Goal: Find contact information: Find contact information

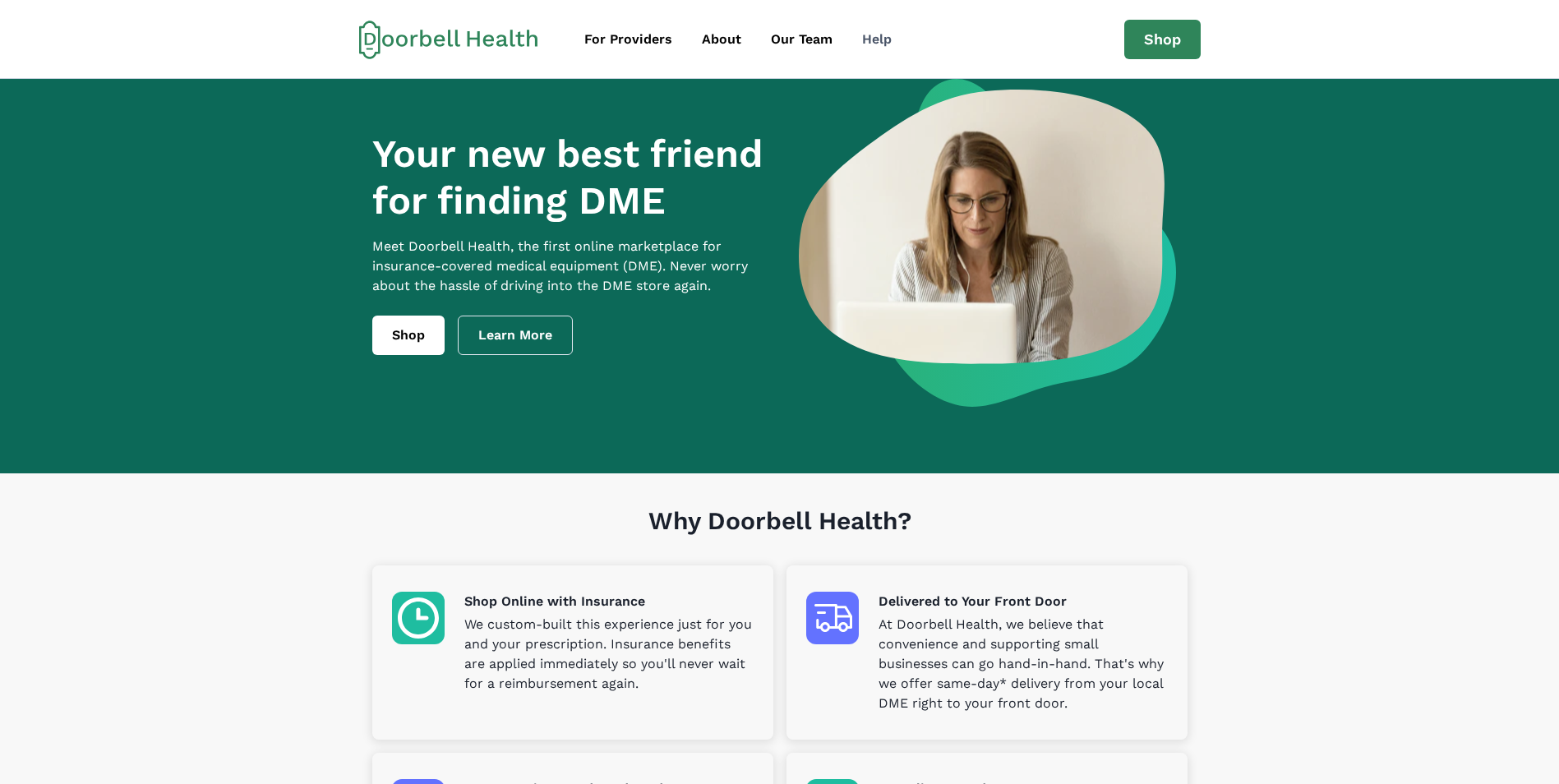
click at [868, 34] on div "Help" at bounding box center [877, 40] width 30 height 20
click at [877, 37] on div "Help" at bounding box center [877, 40] width 30 height 20
drag, startPoint x: 717, startPoint y: 34, endPoint x: 710, endPoint y: 40, distance: 9.2
click at [717, 34] on div "About" at bounding box center [721, 40] width 39 height 20
click at [715, 38] on div "About" at bounding box center [721, 40] width 39 height 20
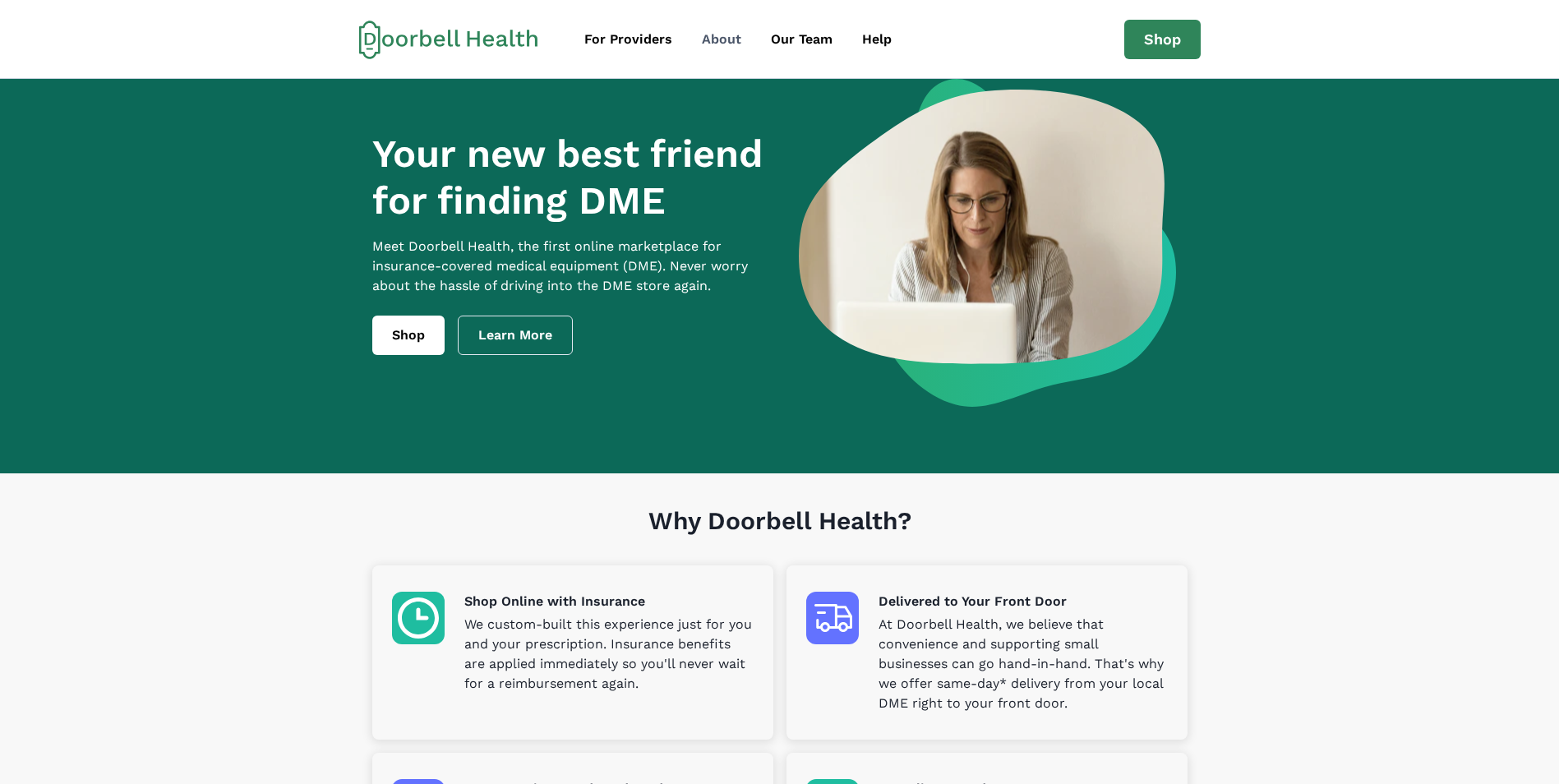
click at [715, 37] on div "About" at bounding box center [721, 40] width 39 height 20
click at [507, 343] on link "Learn More" at bounding box center [515, 335] width 115 height 39
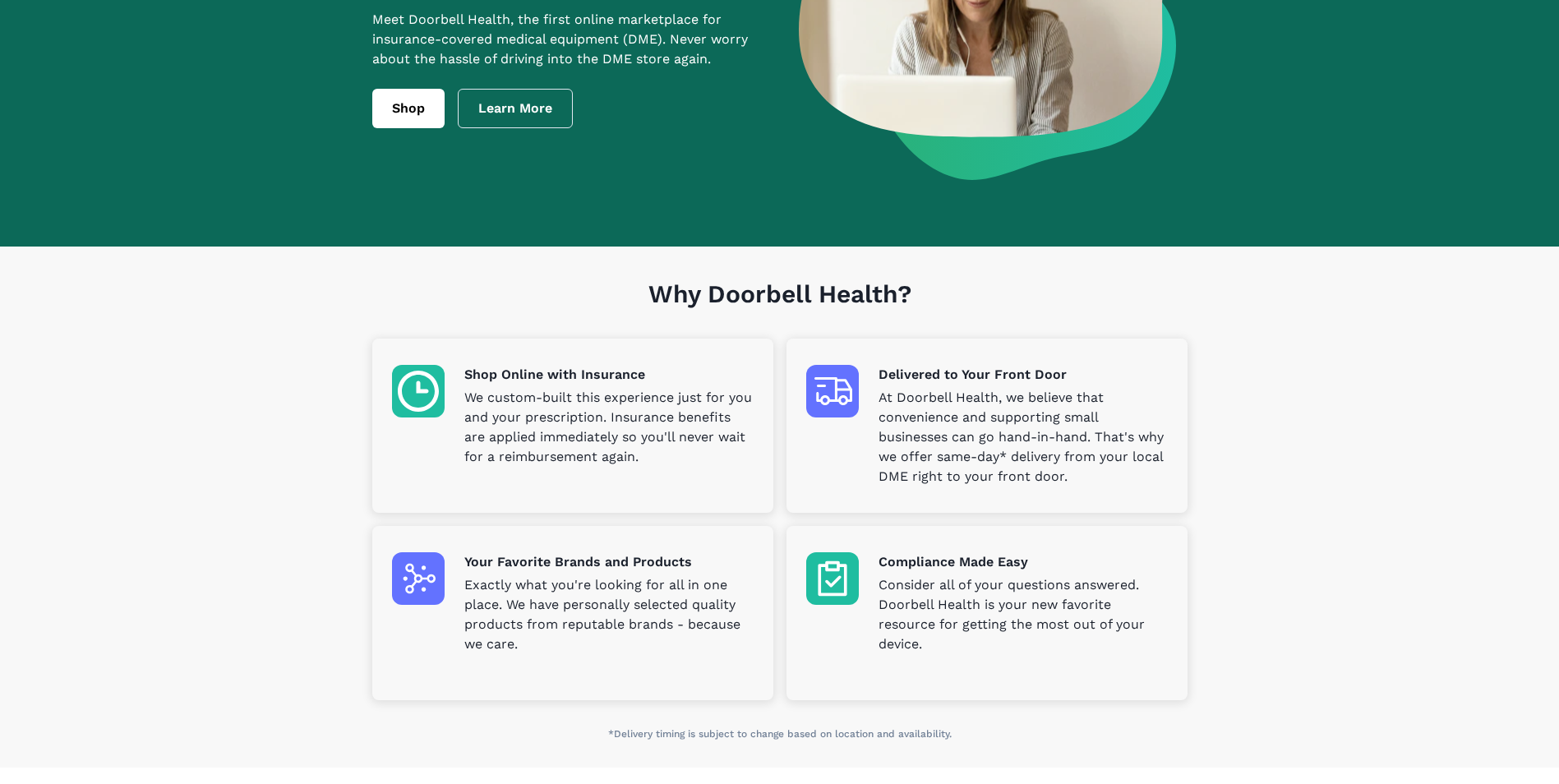
scroll to position [309, 0]
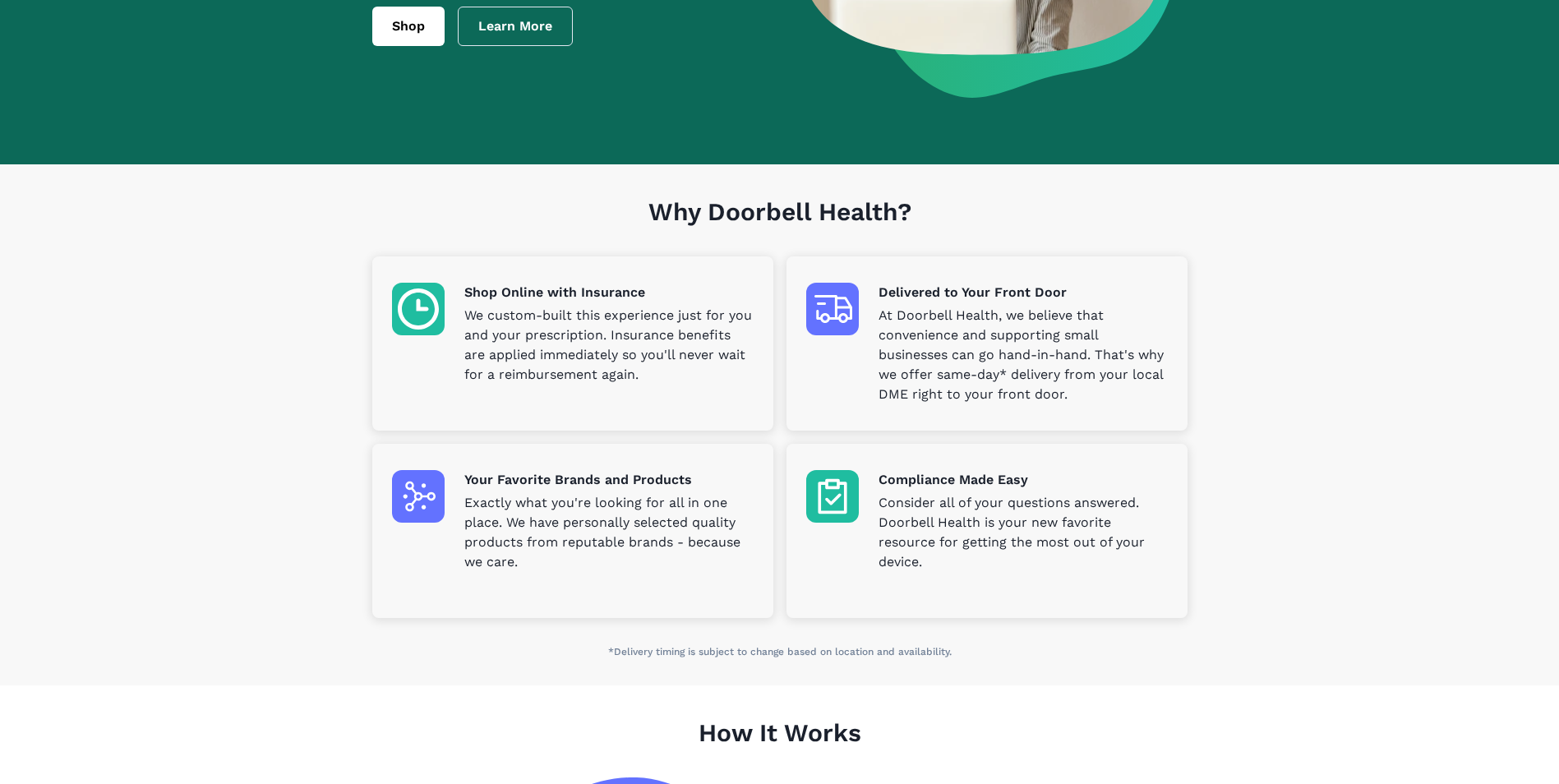
click at [933, 293] on p "Delivered to Your Front Door" at bounding box center [1022, 292] width 289 height 20
click at [897, 343] on p "At Doorbell Health, we believe that convenience and supporting small businesses…" at bounding box center [1022, 355] width 289 height 98
drag, startPoint x: 897, startPoint y: 343, endPoint x: 841, endPoint y: 301, distance: 70.0
click at [841, 301] on img at bounding box center [832, 308] width 52 height 52
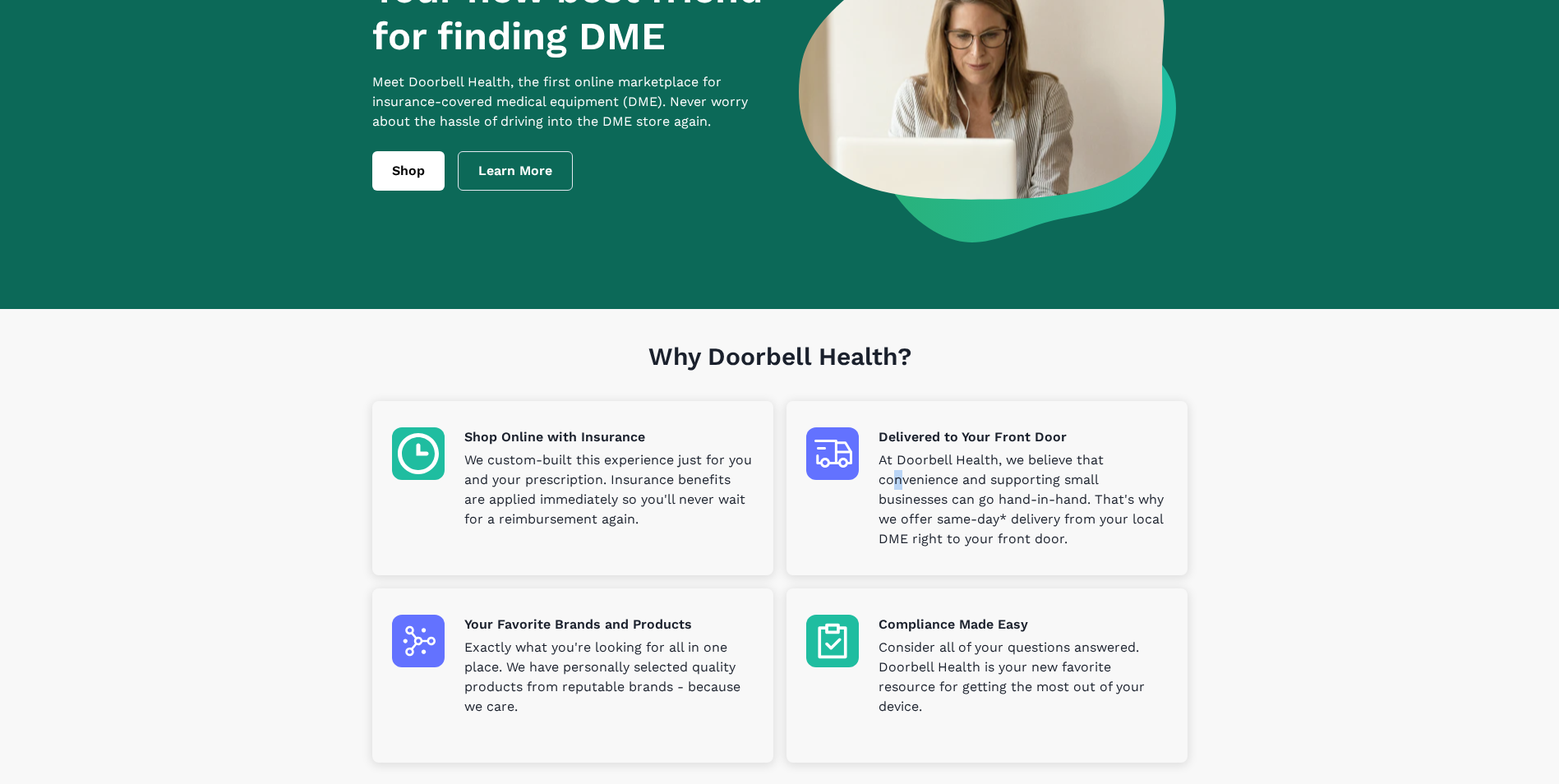
scroll to position [0, 0]
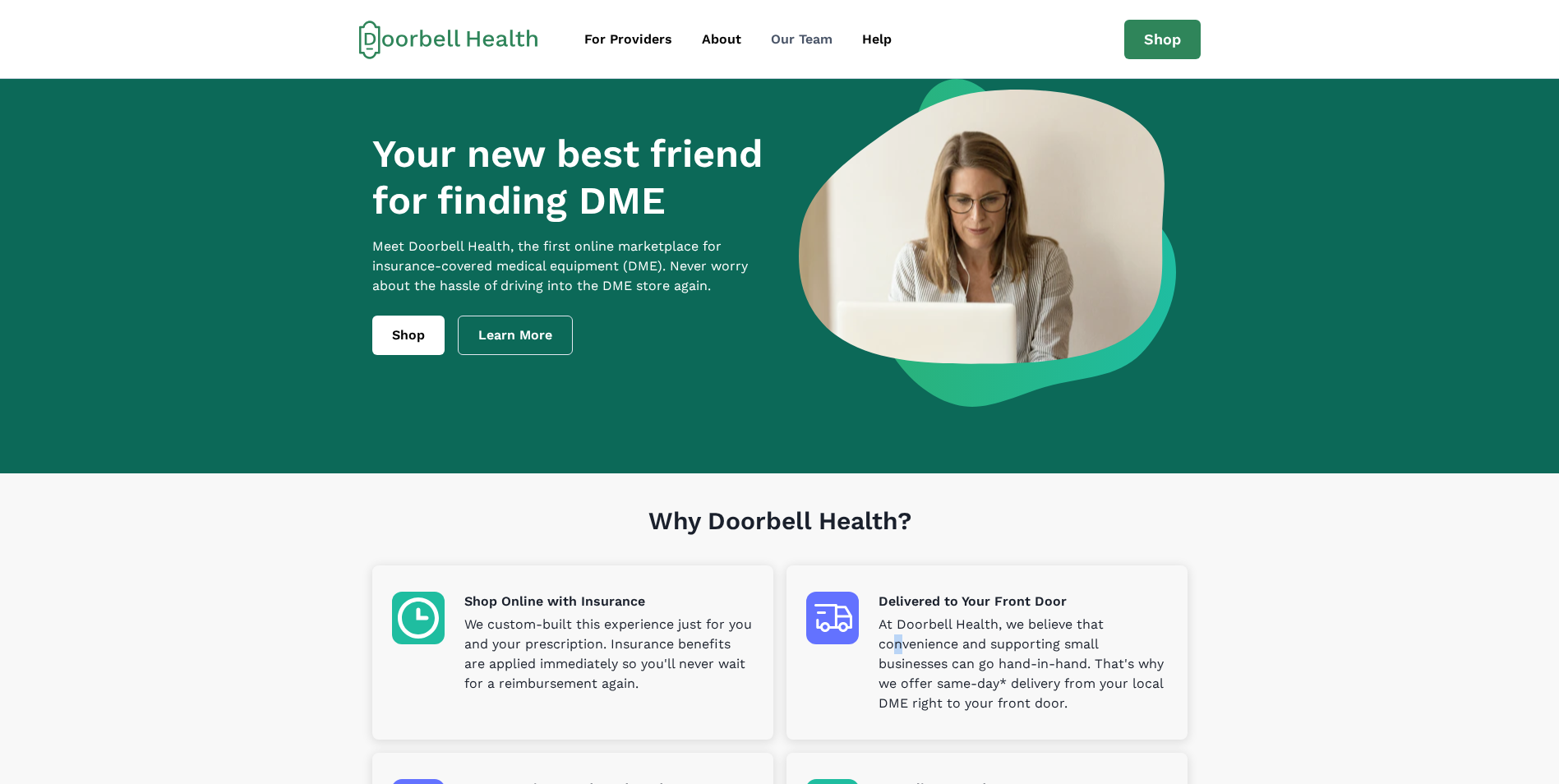
click at [793, 39] on div "Our Team" at bounding box center [802, 40] width 62 height 20
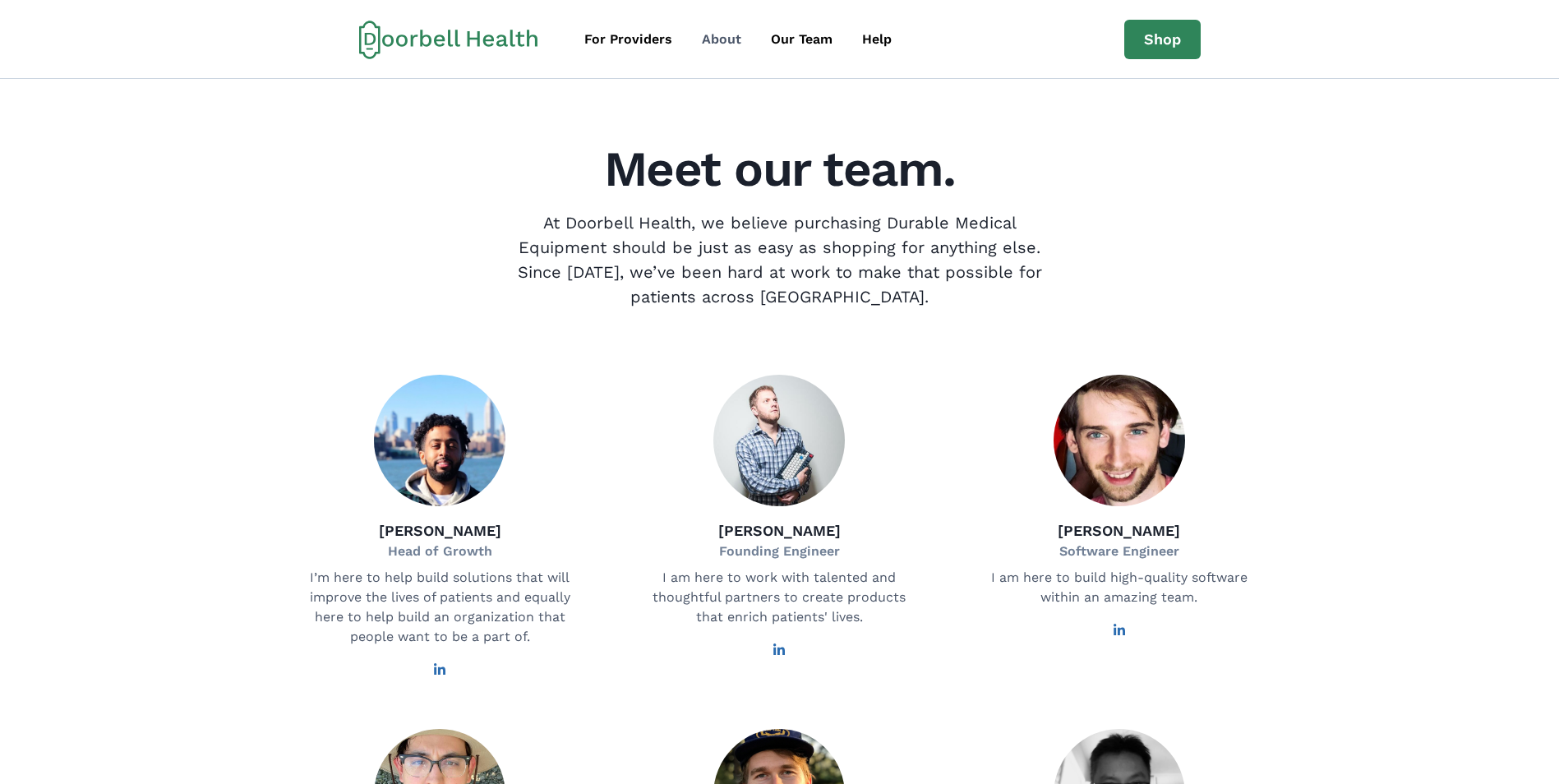
click at [717, 37] on div "About" at bounding box center [721, 40] width 39 height 20
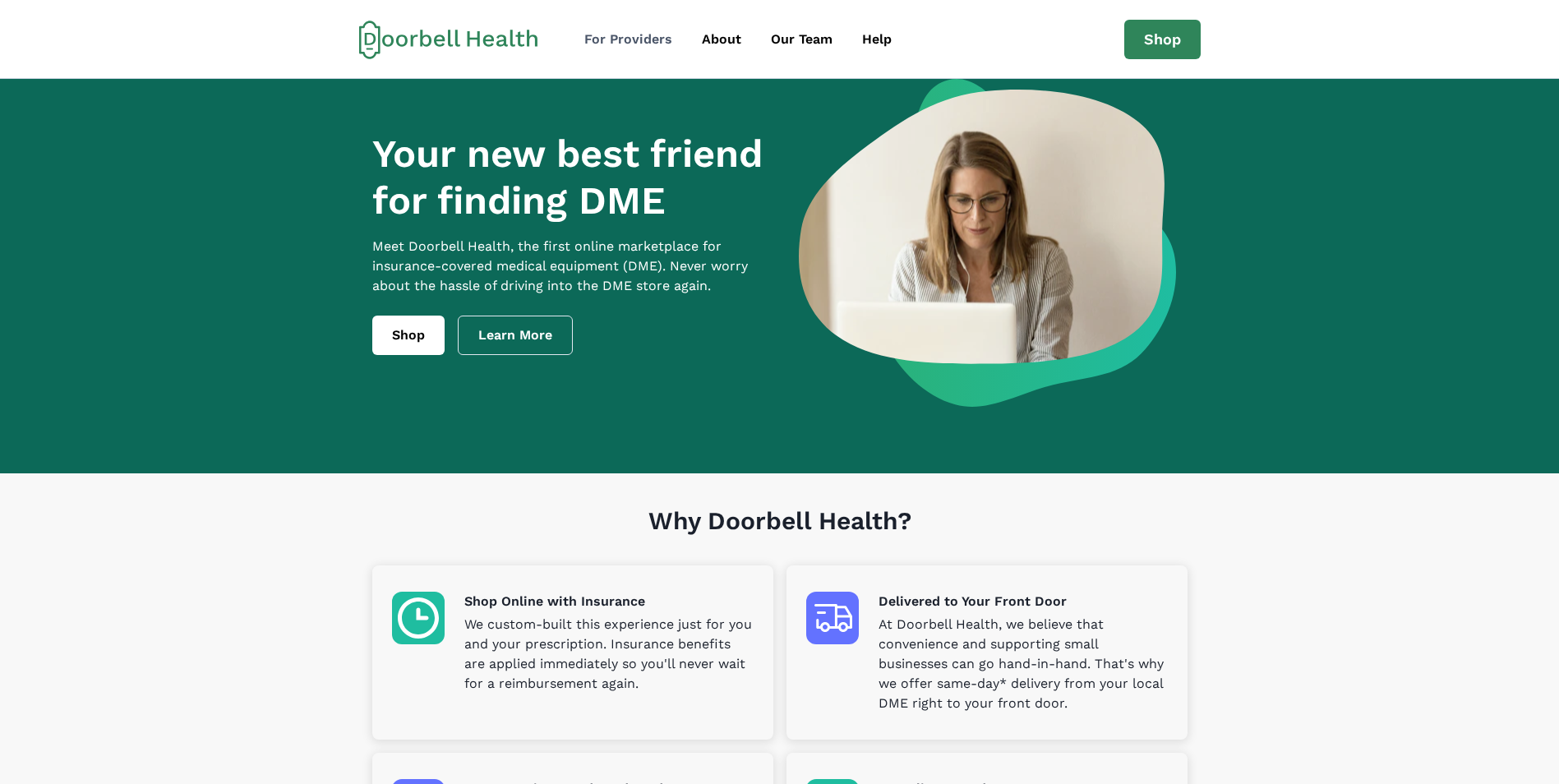
click at [628, 37] on div "For Providers" at bounding box center [628, 40] width 88 height 20
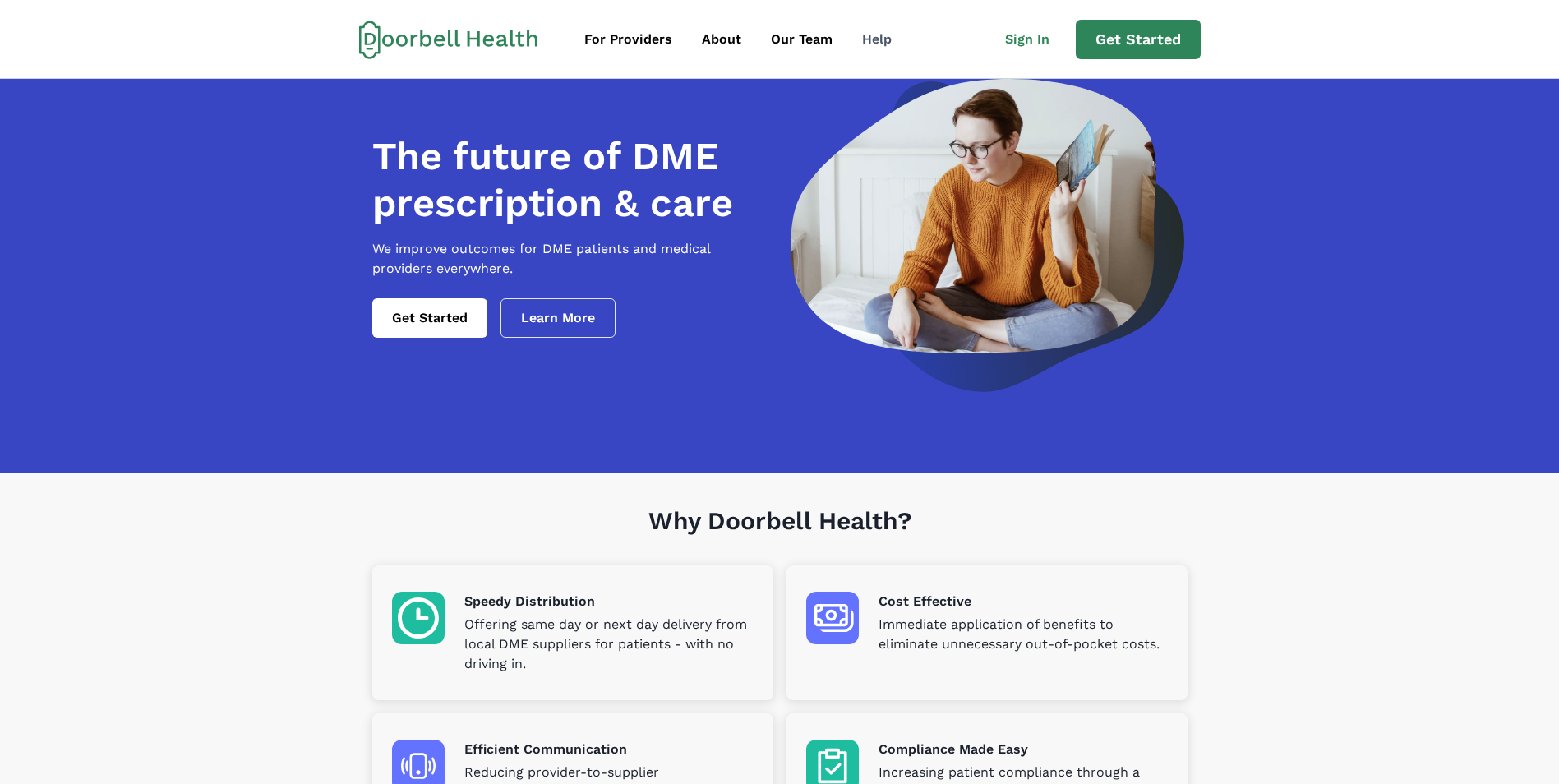
click at [872, 34] on div "Help" at bounding box center [877, 40] width 30 height 20
